Goal: Information Seeking & Learning: Learn about a topic

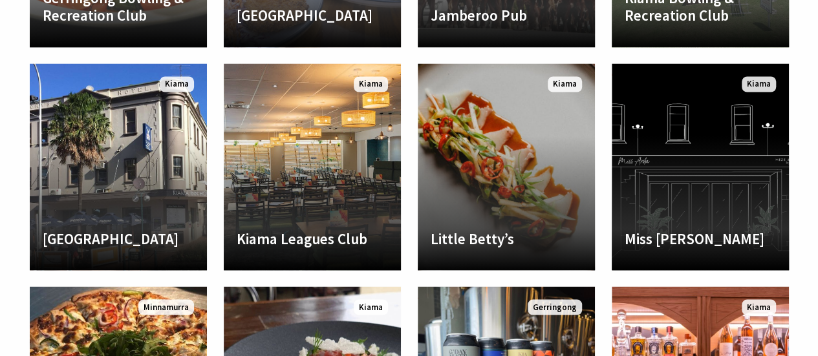
scroll to position [1115, 0]
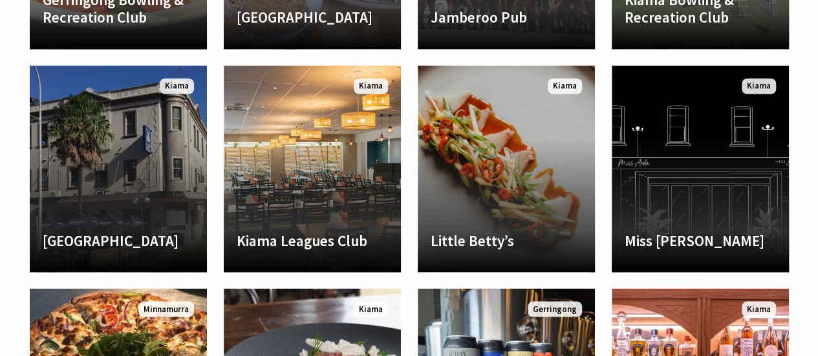
click at [146, 210] on link "Another Image Used Kiama Inn Hotel The Kiama Inn Hotel was established in 1888 …" at bounding box center [118, 168] width 177 height 207
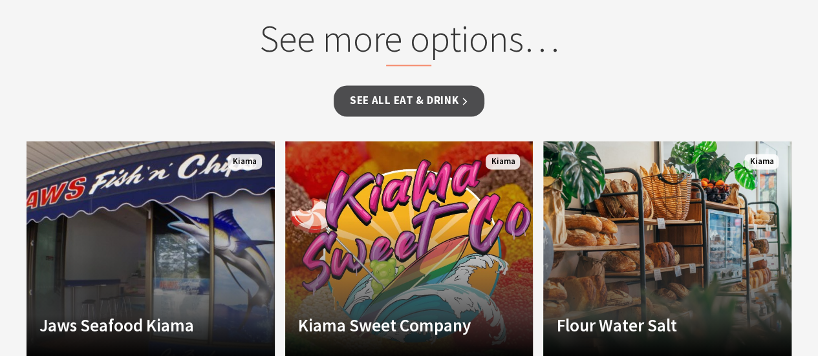
scroll to position [917, 0]
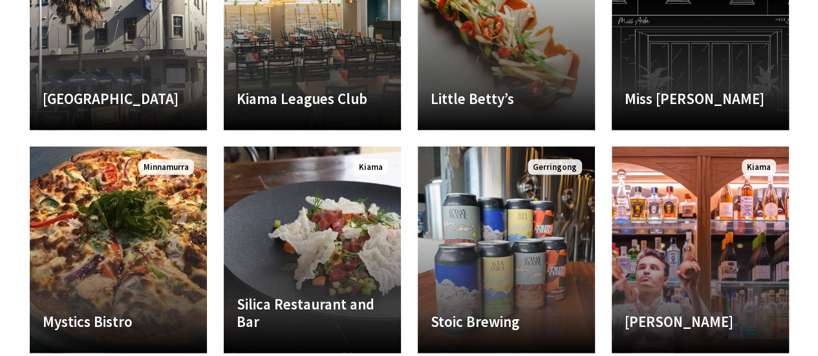
scroll to position [1245, 0]
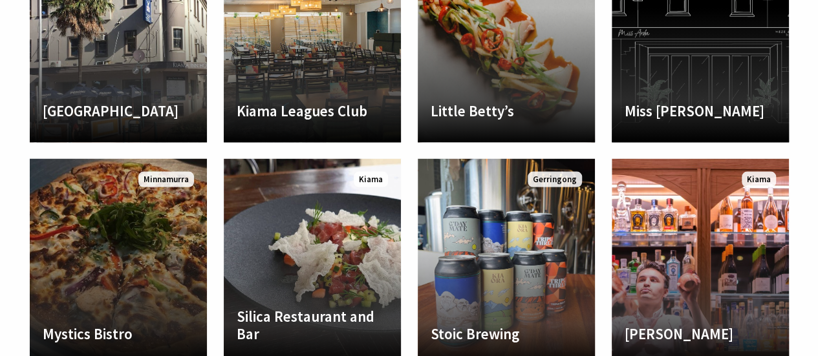
click at [155, 280] on link "Another Image Used Mystics Bistro Mystics Bistro located at Kiama Golf Club off…" at bounding box center [118, 262] width 177 height 207
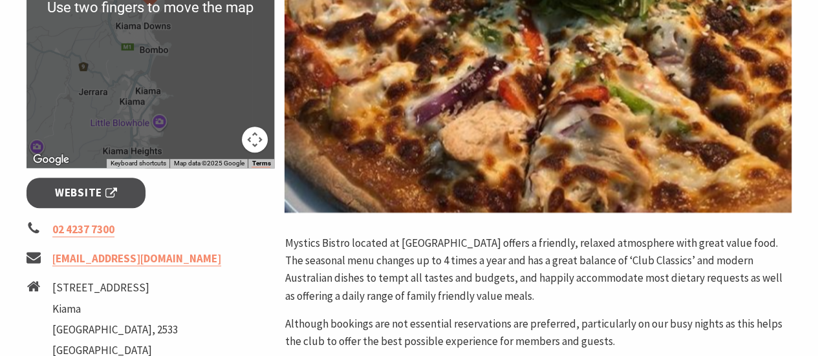
scroll to position [371, 0]
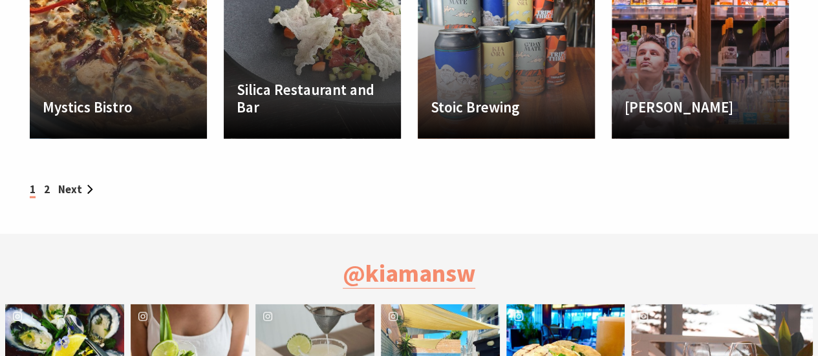
scroll to position [1471, 0]
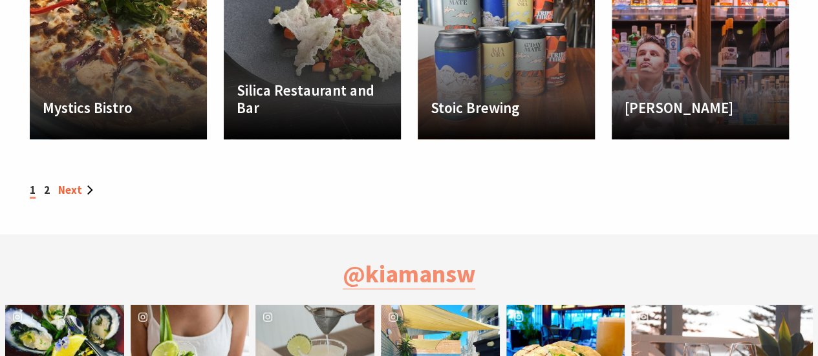
click at [73, 187] on link "Next" at bounding box center [75, 190] width 35 height 14
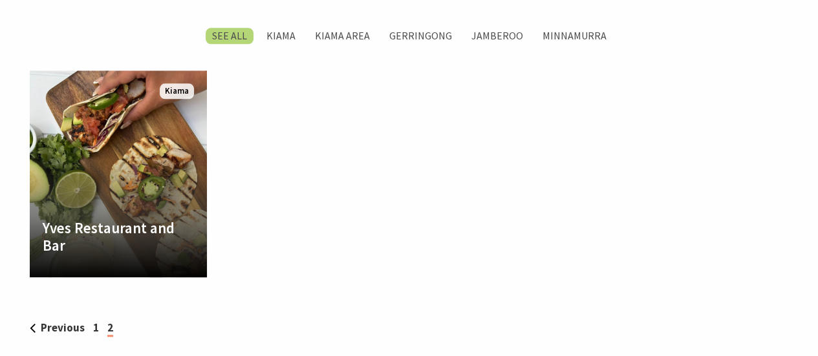
scroll to position [666, 0]
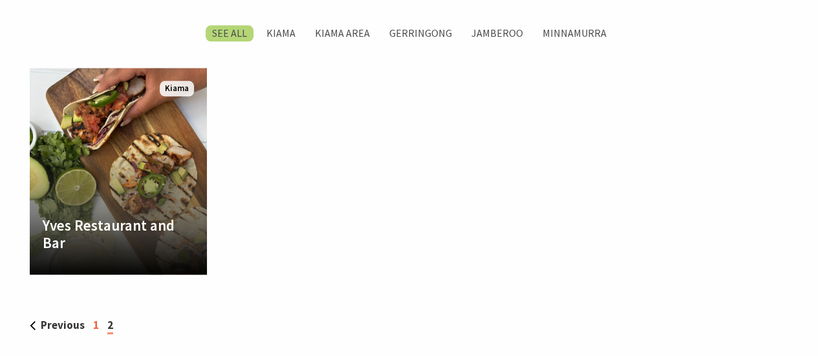
click at [94, 325] on link "1" at bounding box center [96, 325] width 6 height 14
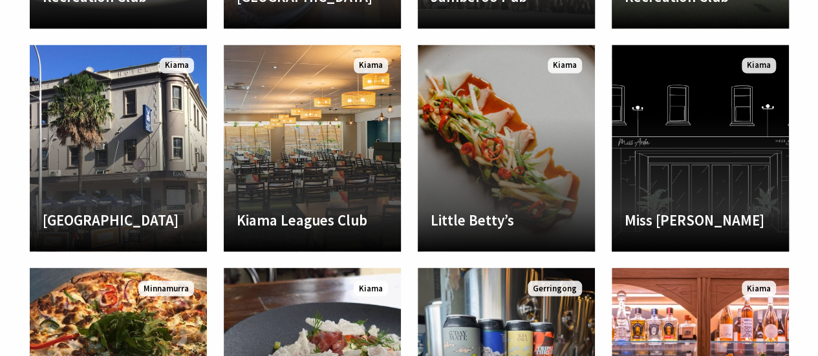
scroll to position [1104, 0]
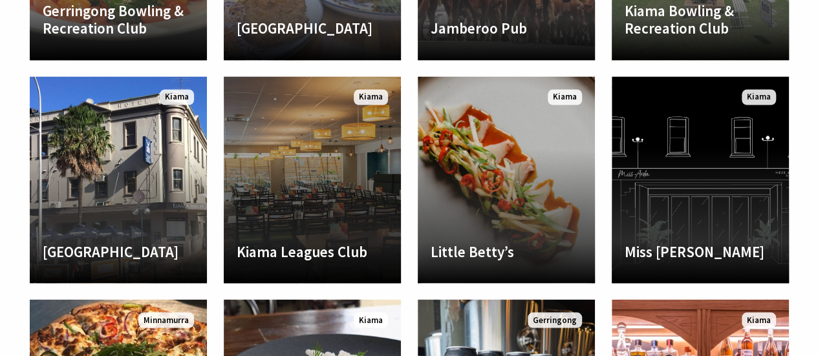
click at [301, 230] on link "Kiama Leagues Club Located in the centre of town with a fabulous outlook across…" at bounding box center [312, 179] width 177 height 207
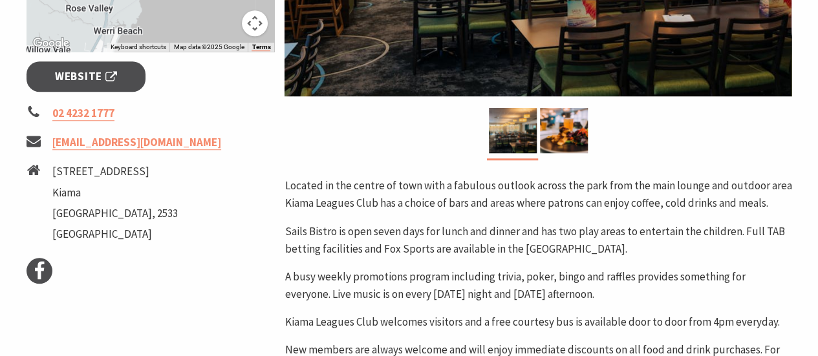
scroll to position [467, 0]
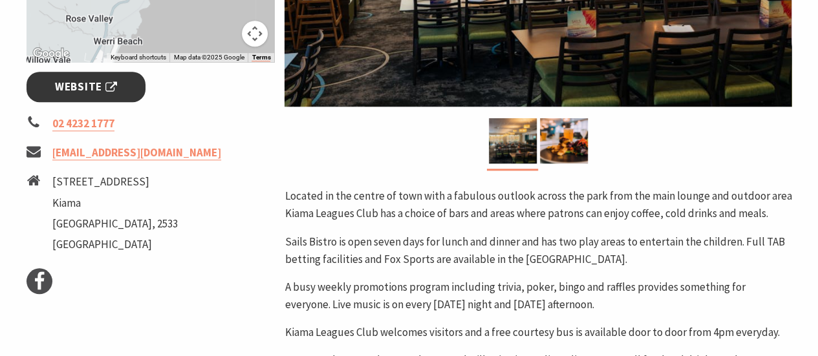
click at [113, 88] on span "Website" at bounding box center [86, 86] width 62 height 17
